Goal: Information Seeking & Learning: Check status

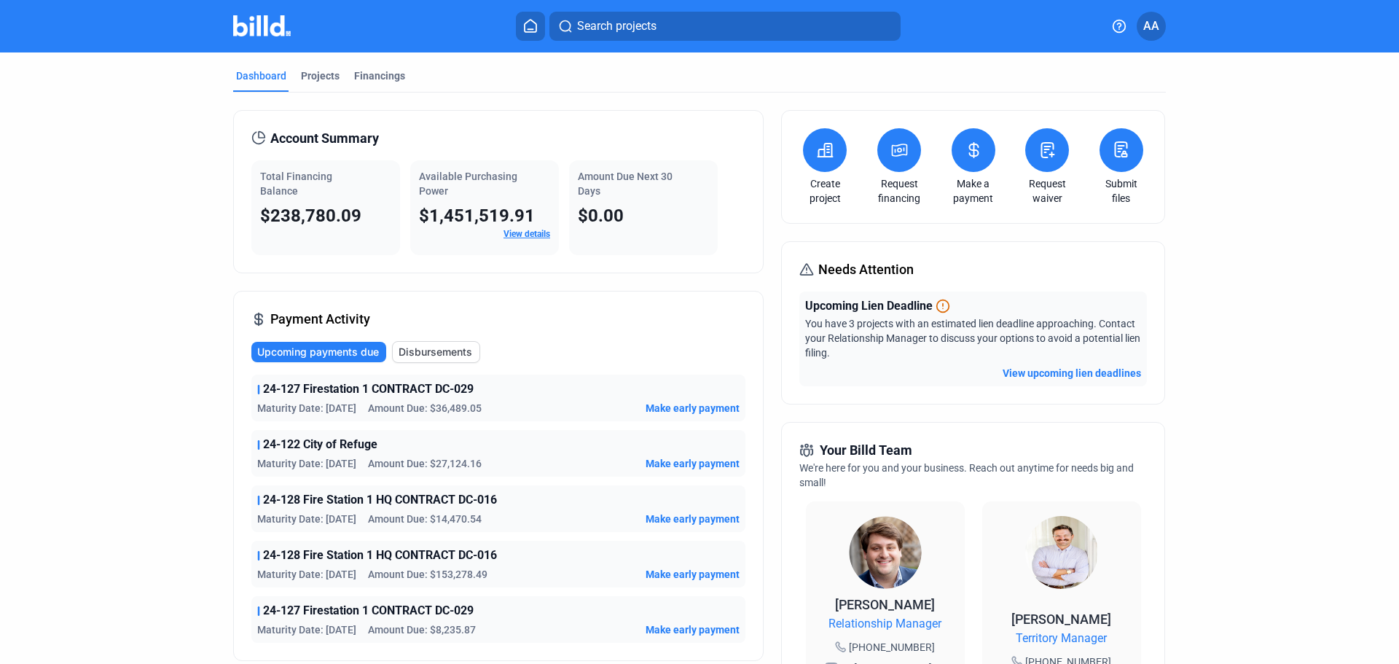
click at [1033, 368] on button "View upcoming lien deadlines" at bounding box center [1072, 373] width 138 height 15
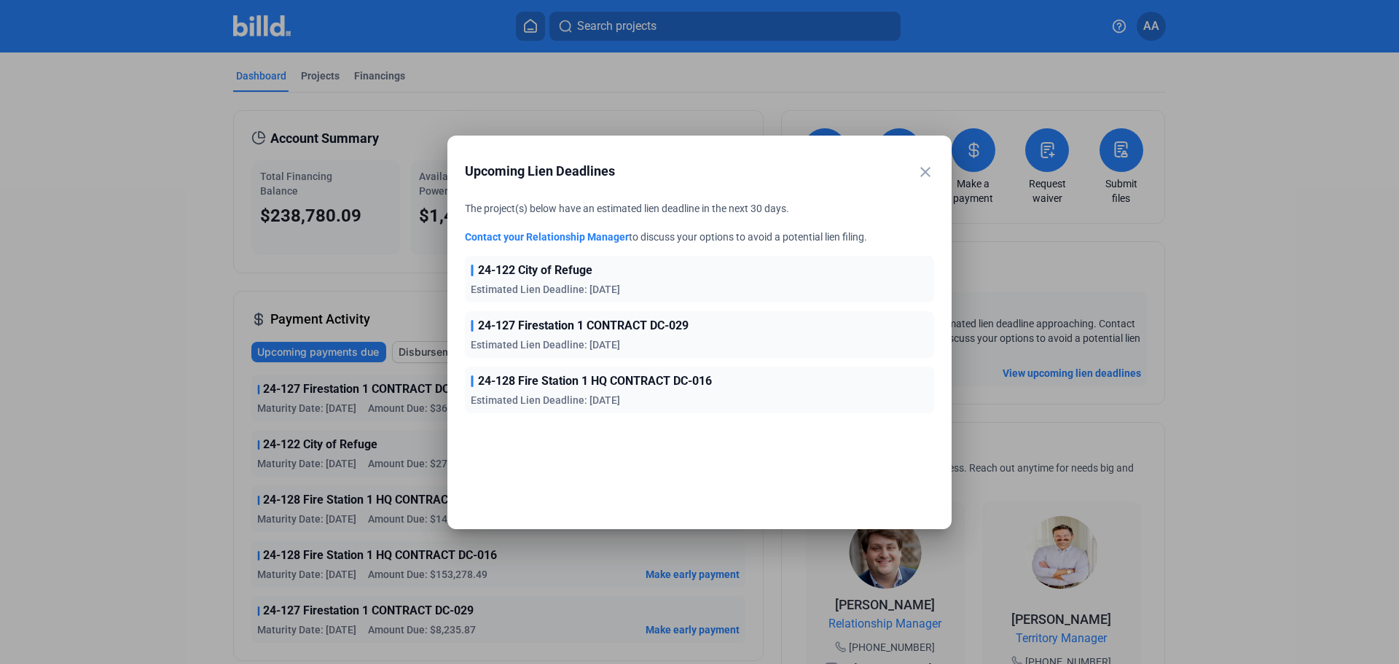
click at [109, 397] on div at bounding box center [699, 332] width 1399 height 664
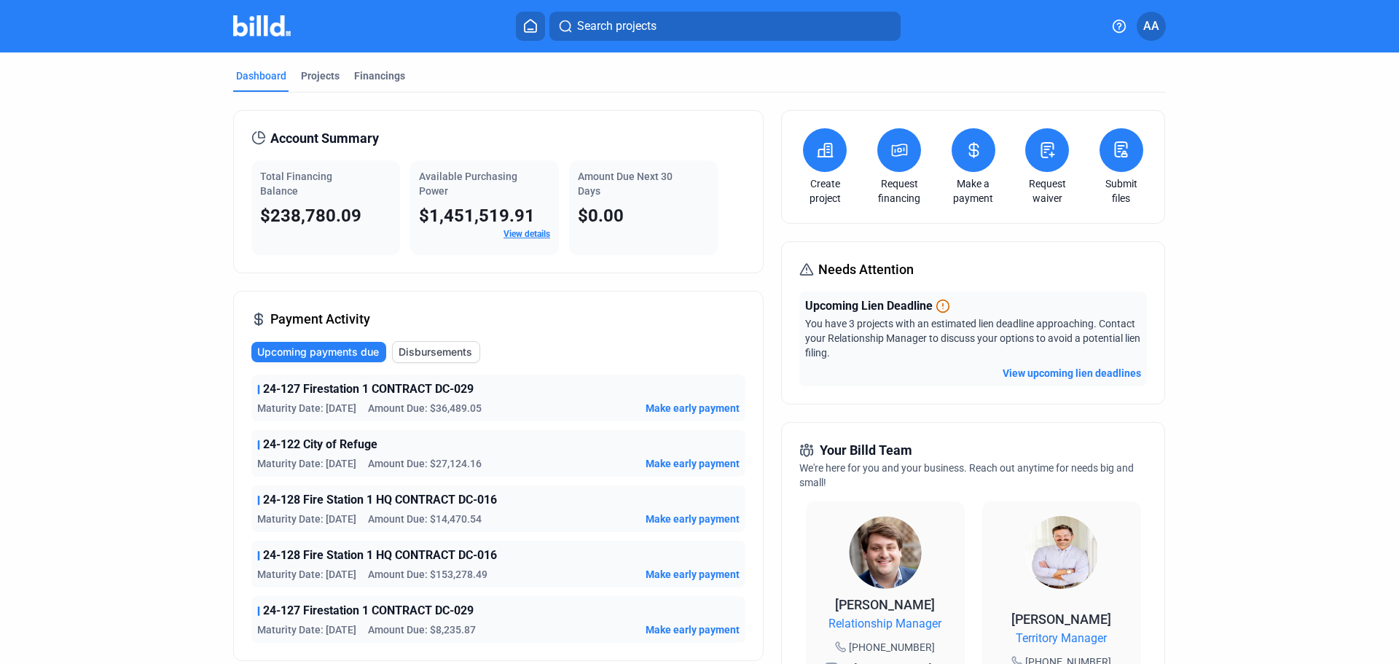
click at [886, 155] on button at bounding box center [900, 150] width 44 height 44
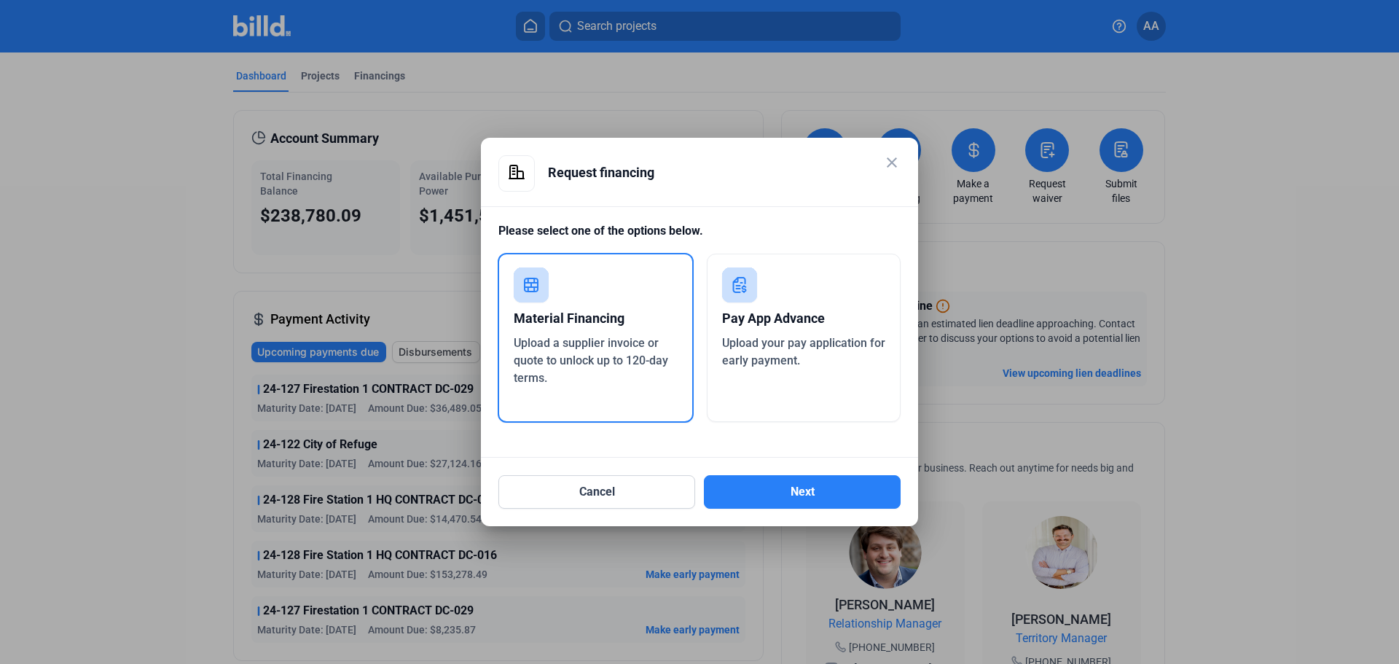
click at [891, 160] on mat-icon "close" at bounding box center [891, 162] width 17 height 17
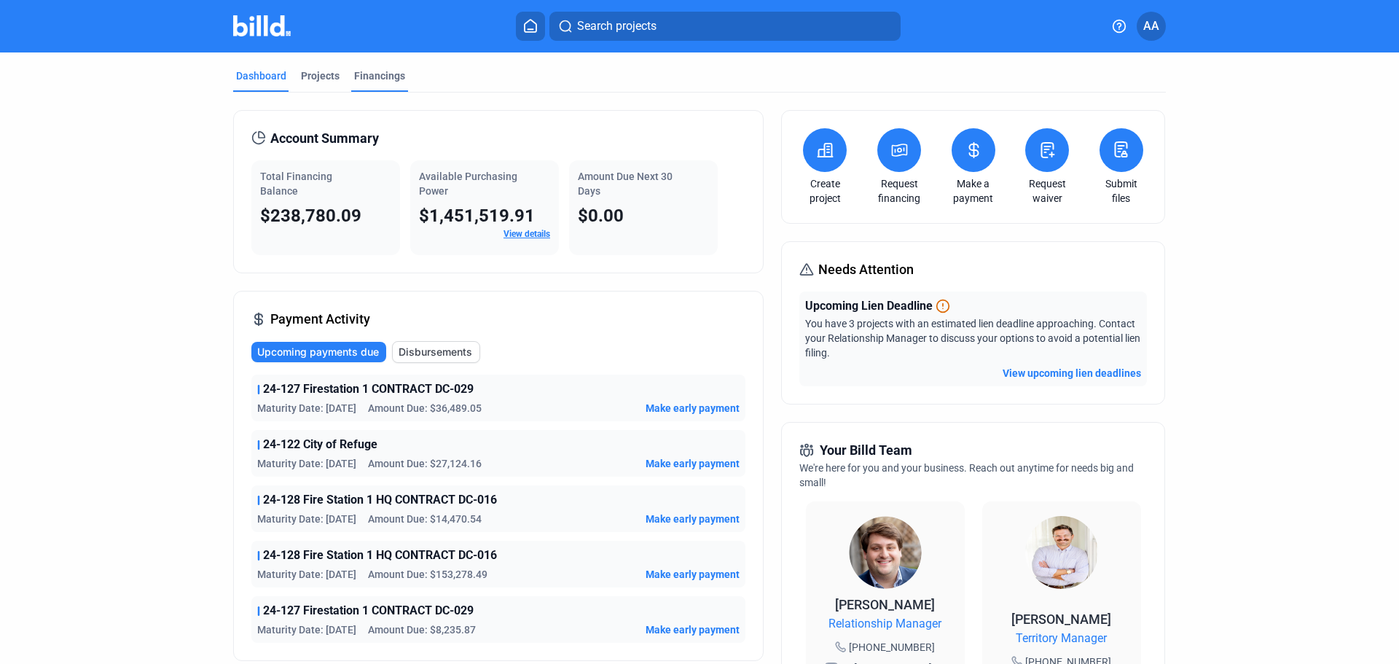
click at [370, 74] on div "Financings" at bounding box center [379, 76] width 51 height 15
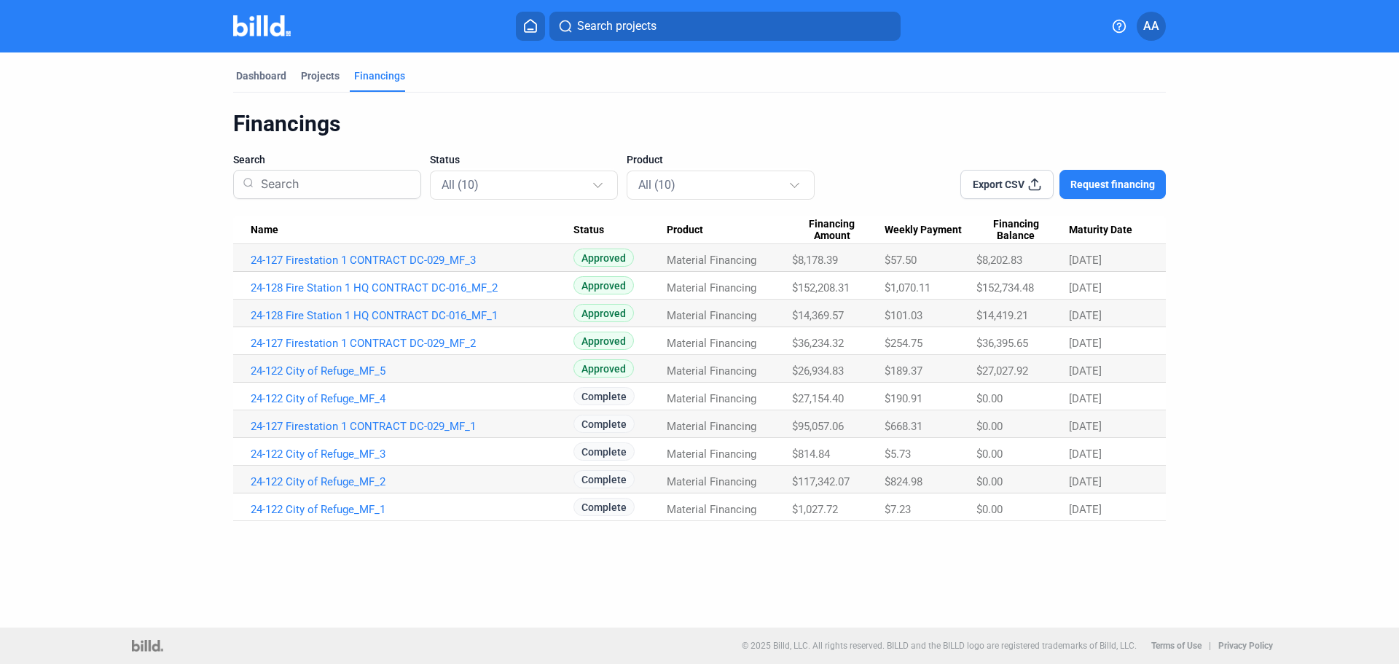
click at [1148, 21] on span "AA" at bounding box center [1152, 25] width 16 height 17
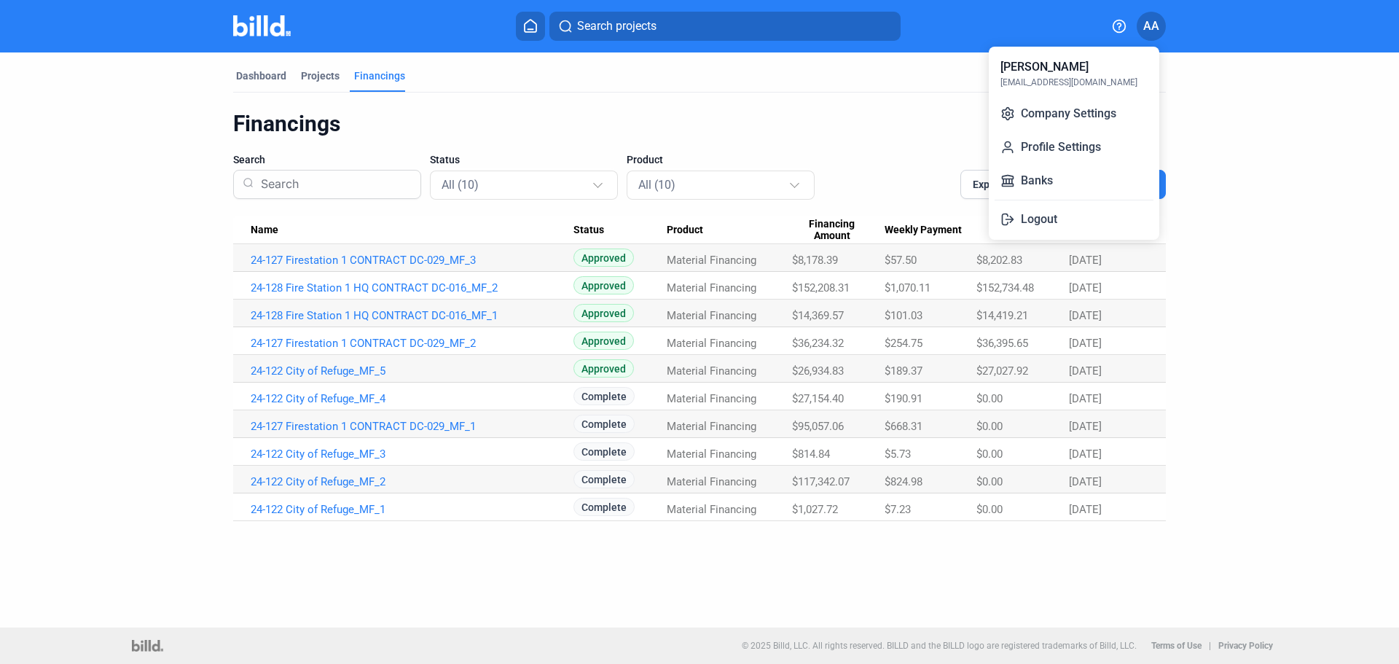
click at [254, 74] on div at bounding box center [699, 332] width 1399 height 664
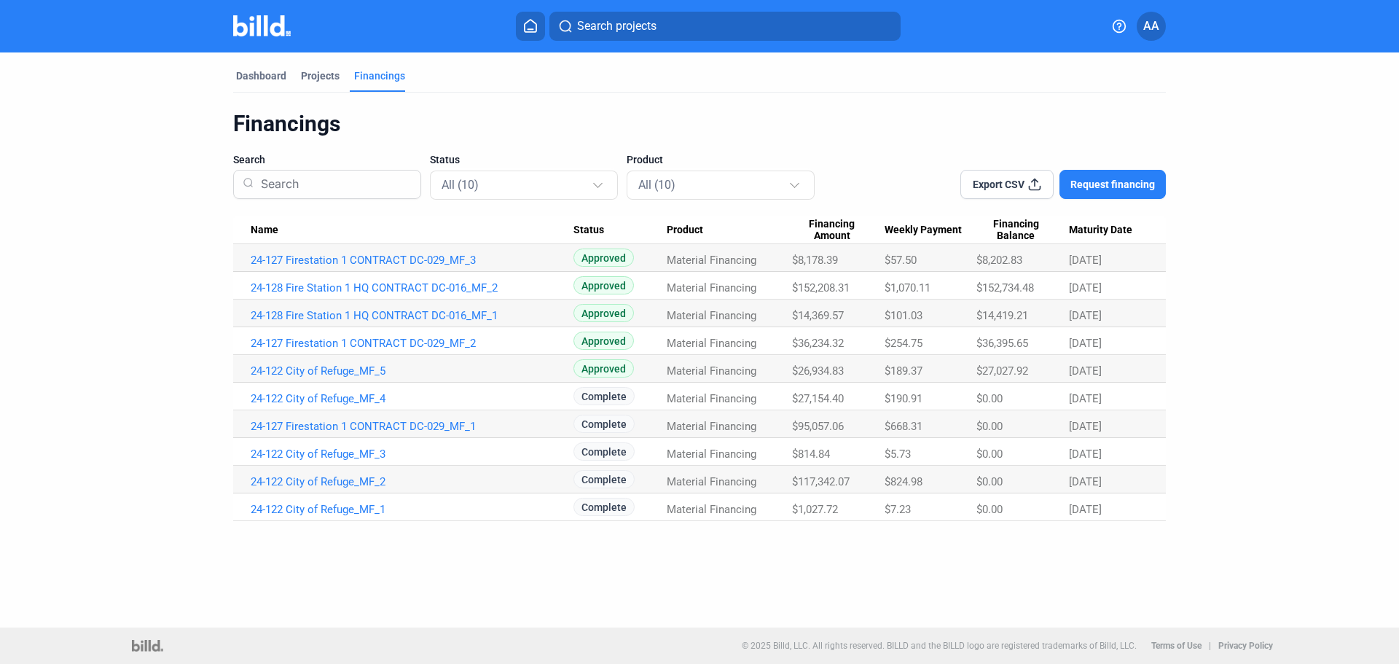
click at [254, 74] on div "Dashboard" at bounding box center [261, 76] width 50 height 15
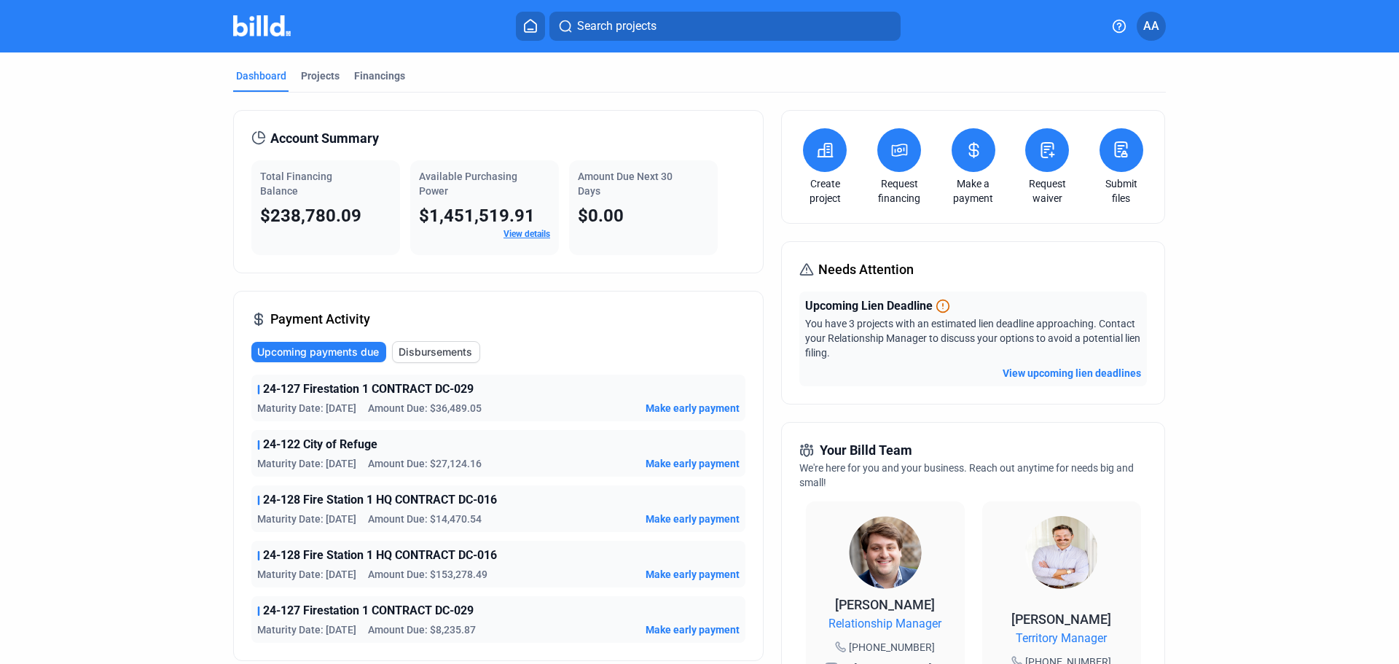
click at [523, 230] on link "View details" at bounding box center [527, 234] width 47 height 10
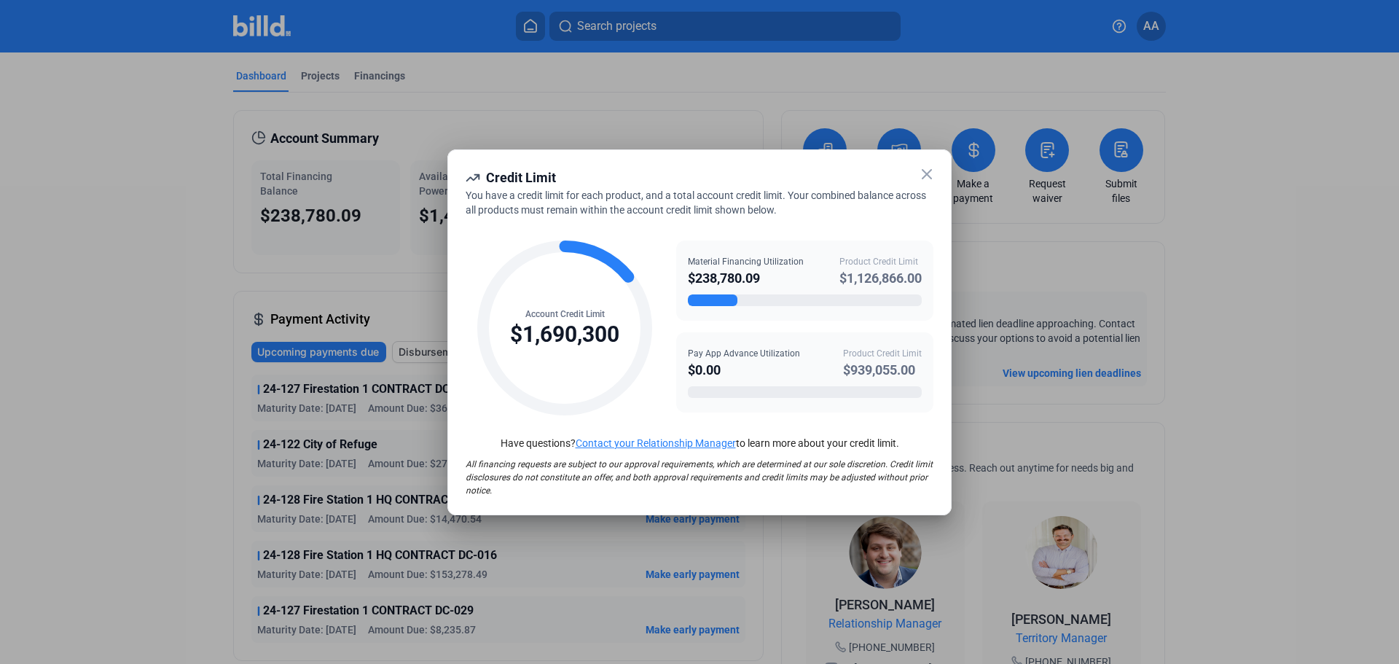
click at [127, 316] on div at bounding box center [699, 332] width 1399 height 664
click at [928, 170] on icon at bounding box center [926, 173] width 17 height 17
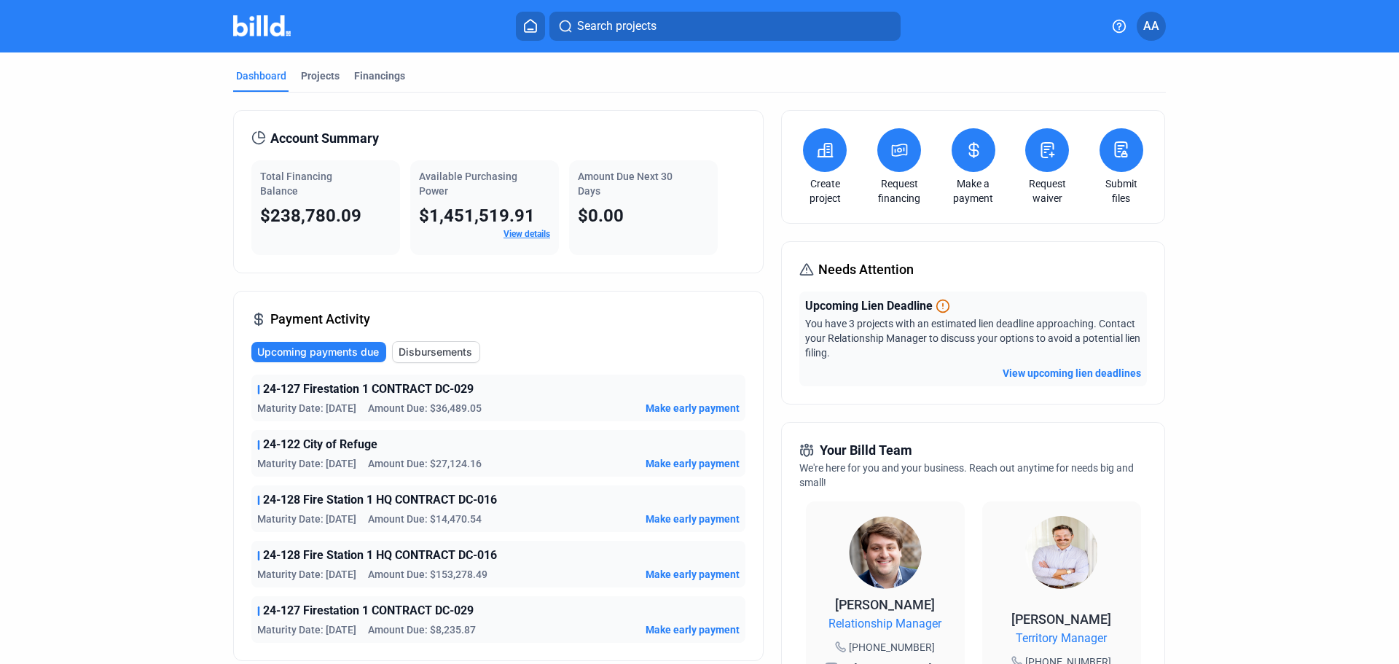
click at [1103, 372] on button "View upcoming lien deadlines" at bounding box center [1072, 373] width 138 height 15
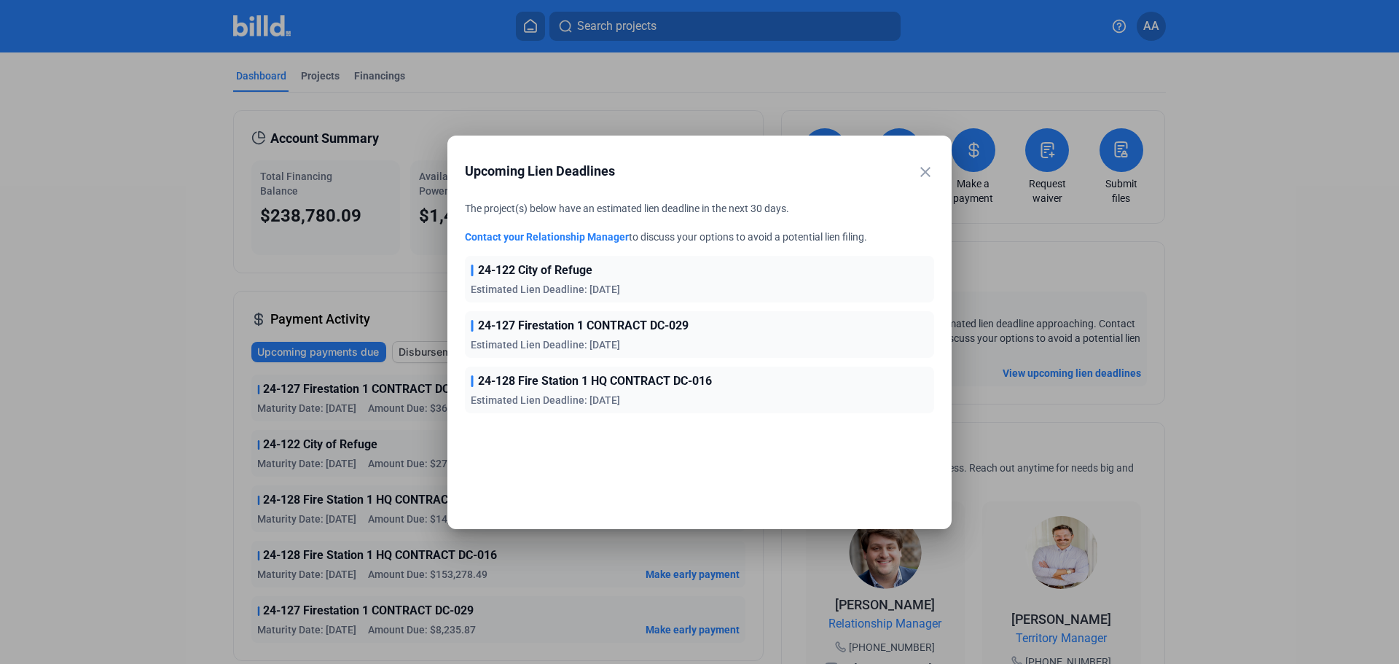
drag, startPoint x: 924, startPoint y: 168, endPoint x: 914, endPoint y: 165, distance: 10.8
click at [924, 168] on mat-icon "close" at bounding box center [925, 171] width 17 height 17
